Goal: Information Seeking & Learning: Find specific fact

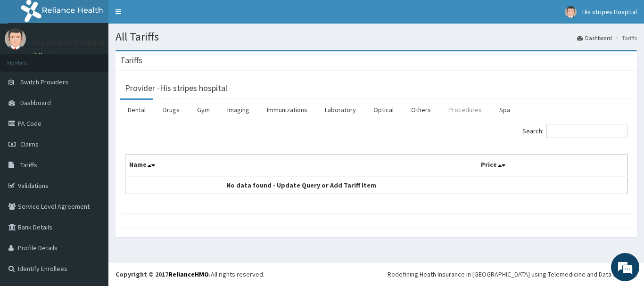
click at [468, 109] on link "Procedures" at bounding box center [465, 110] width 49 height 20
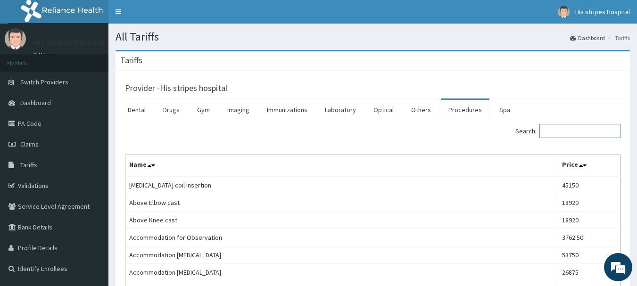
click at [565, 127] on input "Search:" at bounding box center [579, 131] width 81 height 14
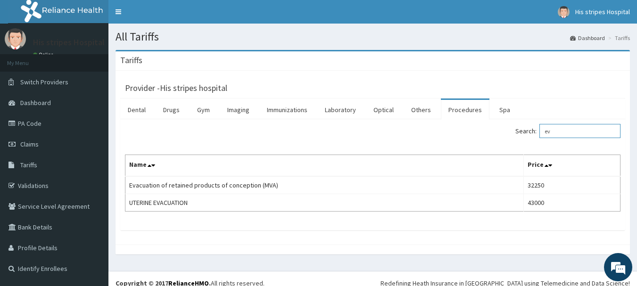
type input "e"
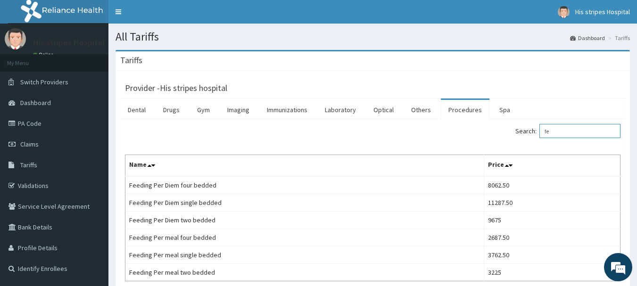
type input "f"
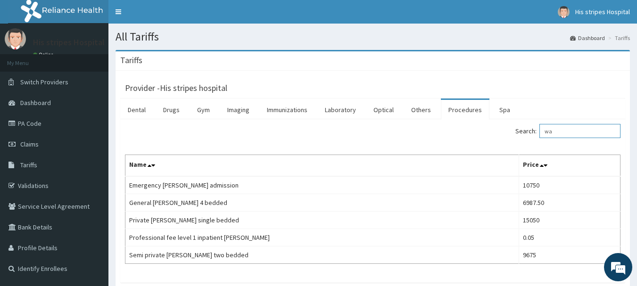
type input "w"
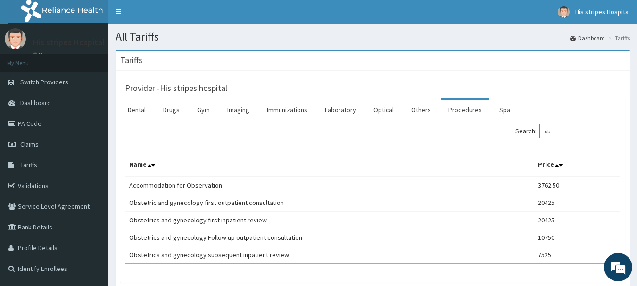
type input "o"
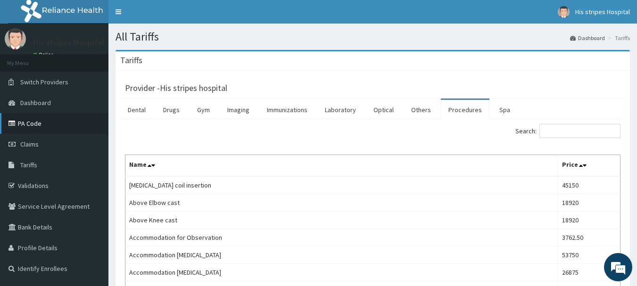
click at [31, 128] on link "PA Code" at bounding box center [54, 123] width 108 height 21
